Goal: Transaction & Acquisition: Purchase product/service

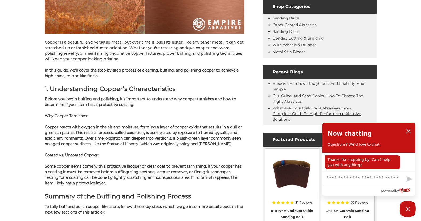
scroll to position [201, 0]
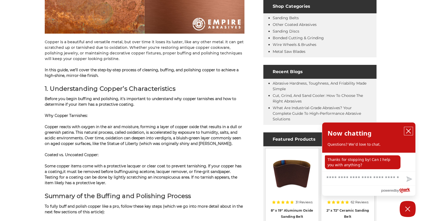
click at [408, 129] on icon "close chatbox" at bounding box center [408, 130] width 5 height 5
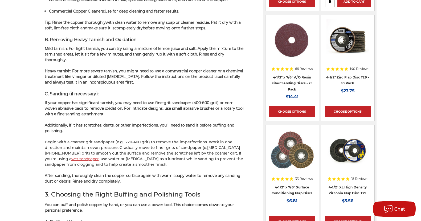
scroll to position [594, 0]
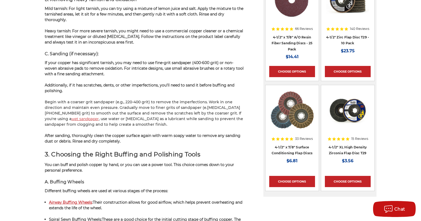
click at [292, 117] on img at bounding box center [292, 110] width 44 height 43
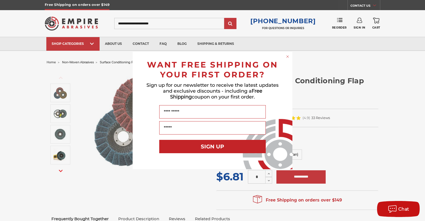
click at [287, 55] on icon "Close dialog" at bounding box center [288, 56] width 2 height 2
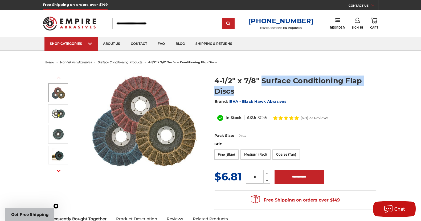
drag, startPoint x: 261, startPoint y: 80, endPoint x: 271, endPoint y: 95, distance: 17.5
click at [271, 95] on h1 "4-1/2" x 7/8" Surface Conditioning Flap Discs" at bounding box center [296, 85] width 162 height 21
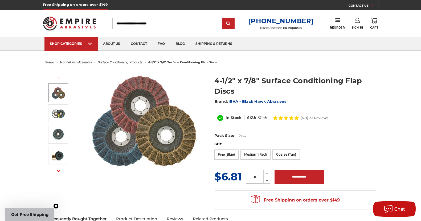
click at [360, 98] on h2 "Brand: BHA - Black Hawk Abrasives" at bounding box center [296, 101] width 162 height 9
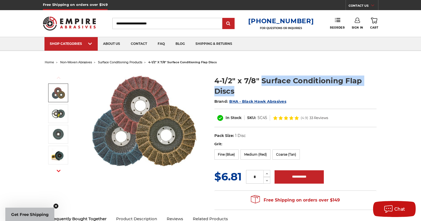
drag, startPoint x: 263, startPoint y: 81, endPoint x: 281, endPoint y: 94, distance: 22.5
click at [281, 94] on h1 "4-1/2" x 7/8" Surface Conditioning Flap Discs" at bounding box center [296, 85] width 162 height 21
copy h1 "Surface Conditioning Flap Discs"
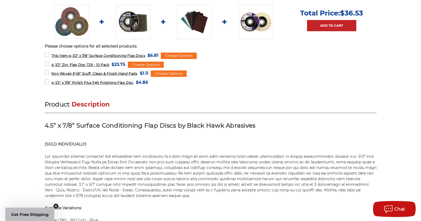
scroll to position [246, 0]
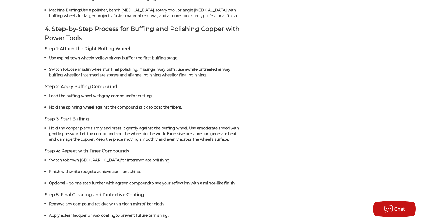
scroll to position [1018, 0]
